Goal: Task Accomplishment & Management: Complete application form

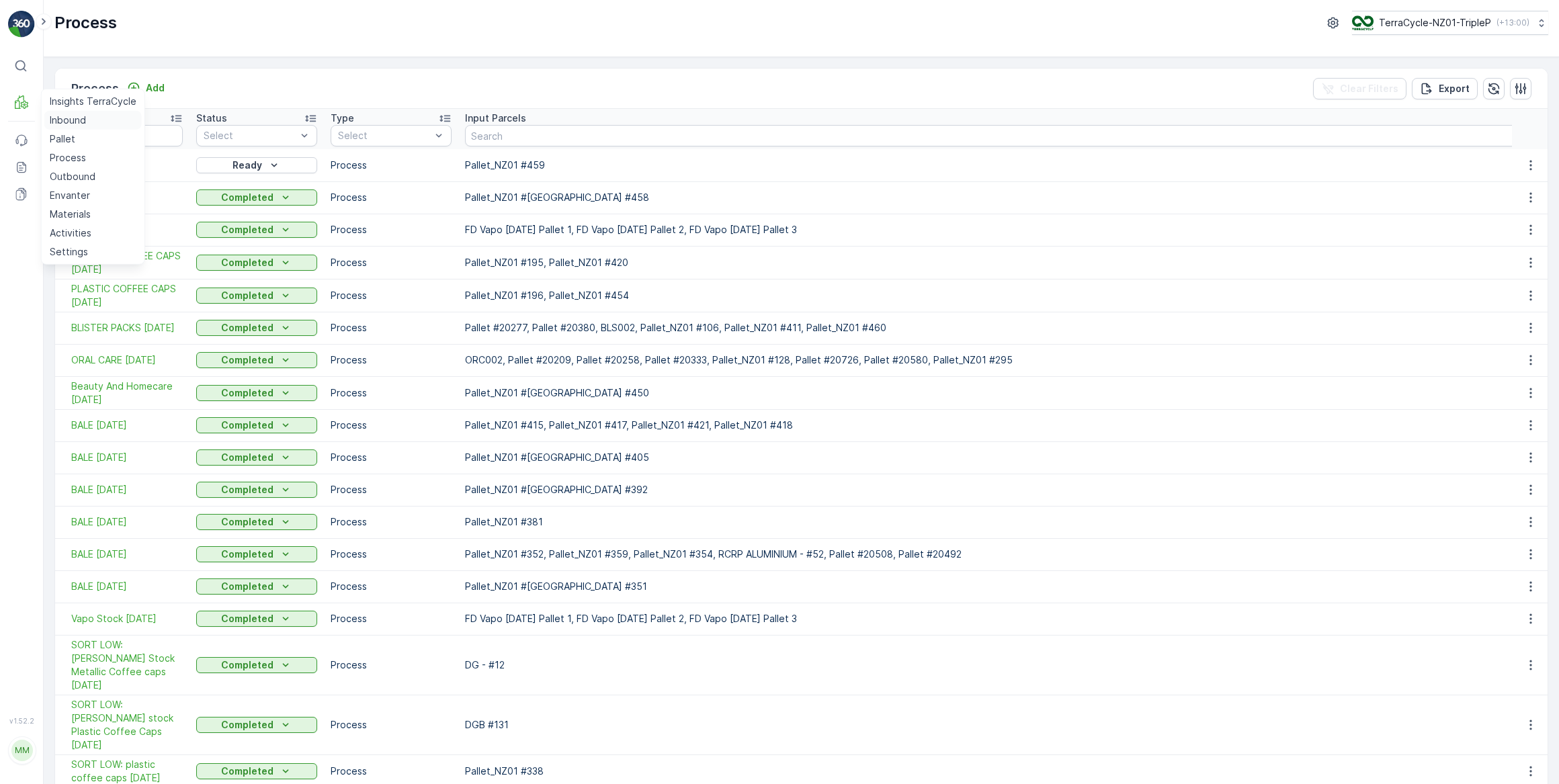
click at [62, 121] on p "Inbound" at bounding box center [67, 120] width 36 height 13
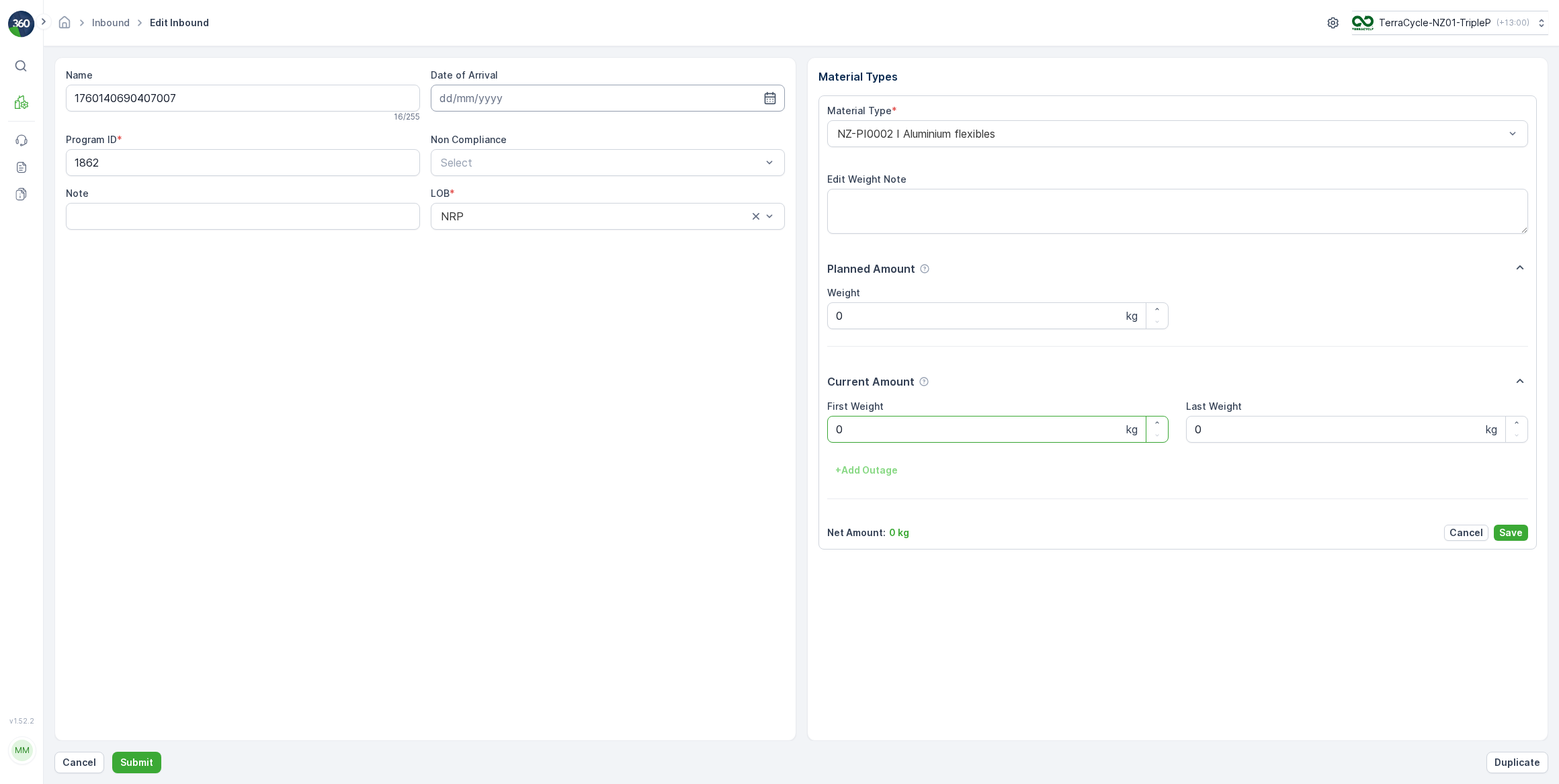
click at [509, 101] on input at bounding box center [607, 98] width 354 height 27
click at [505, 238] on div "14" at bounding box center [502, 236] width 22 height 22
type input "14.10.2025"
drag, startPoint x: 860, startPoint y: 433, endPoint x: 779, endPoint y: 451, distance: 83.0
click at [849, 435] on Weight "0" at bounding box center [998, 429] width 342 height 27
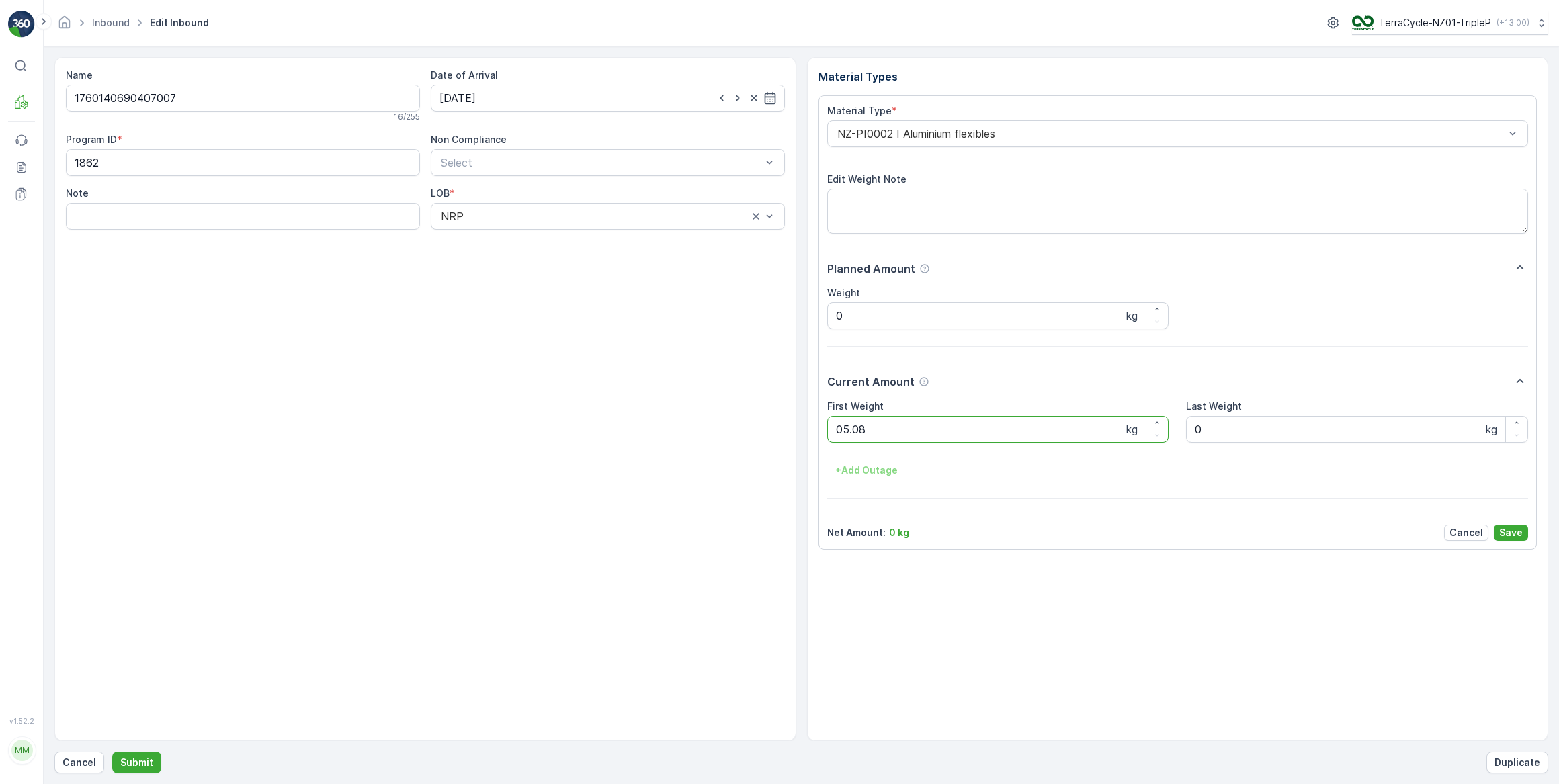
click at [112, 752] on button "Submit" at bounding box center [137, 762] width 49 height 22
